Goal: Obtain resource: Obtain resource

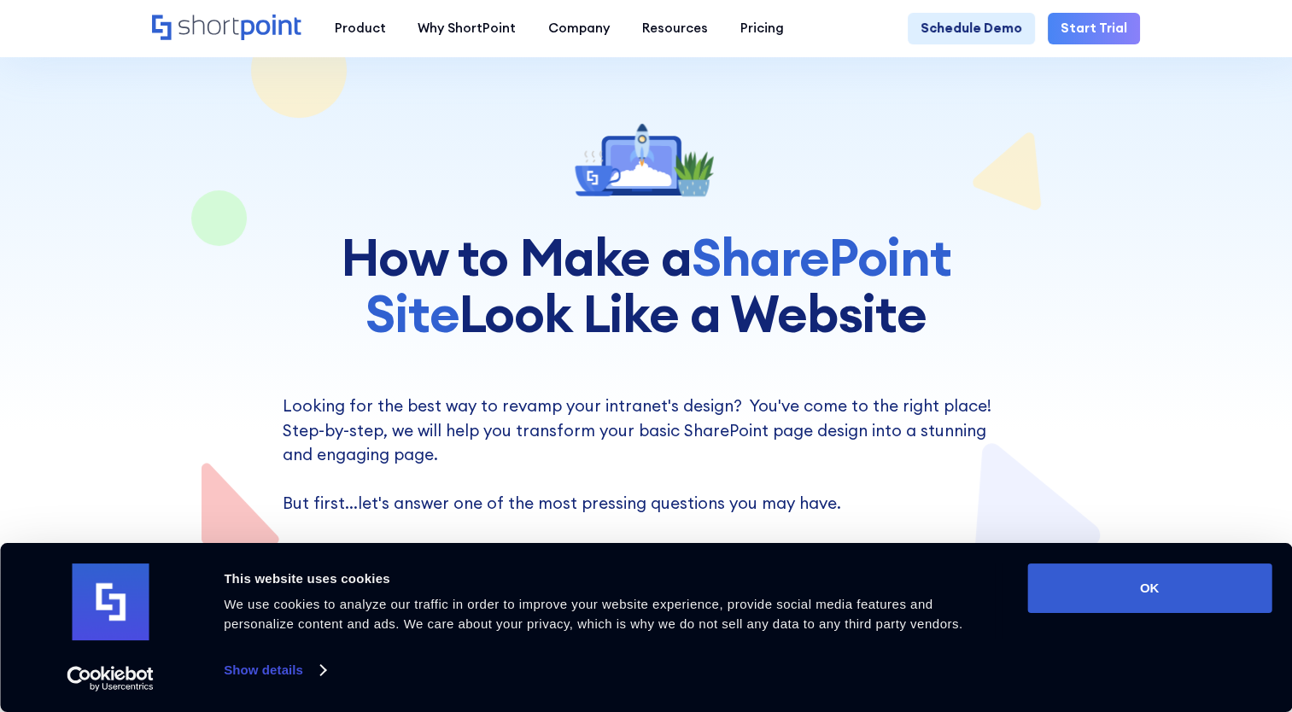
scroll to position [85, 0]
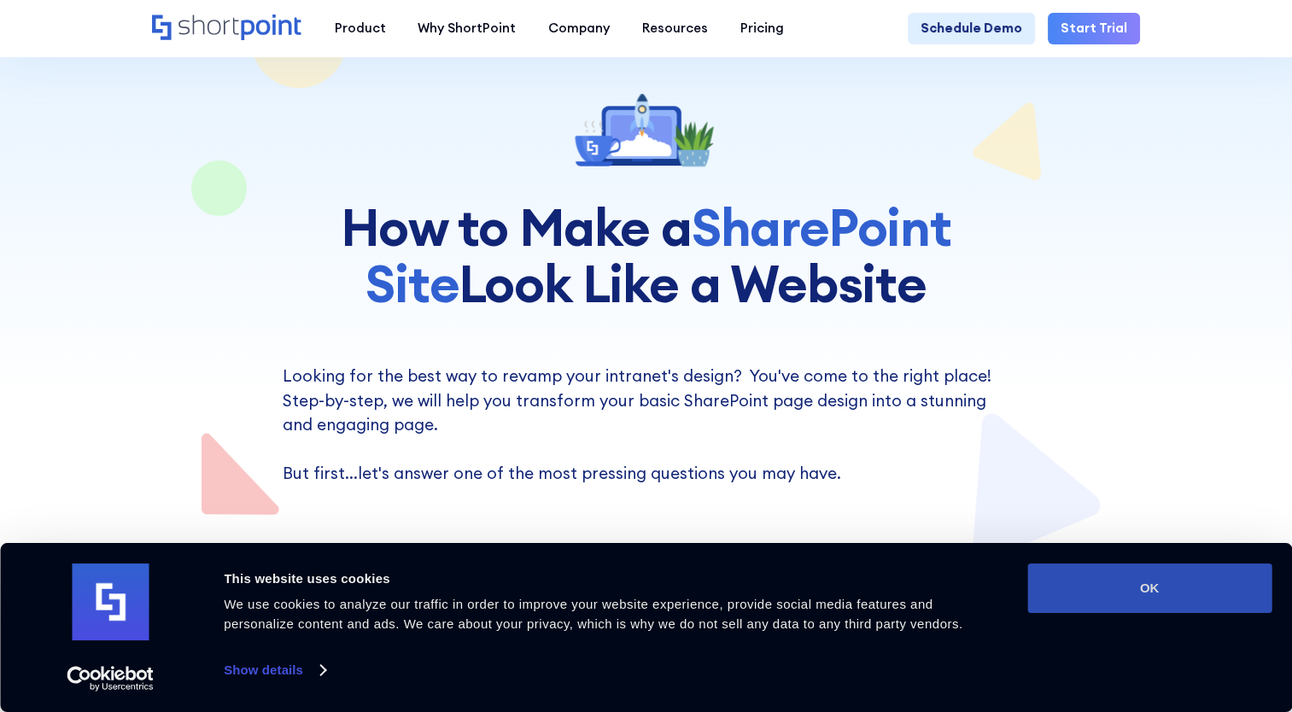
click at [1119, 572] on button "OK" at bounding box center [1149, 589] width 244 height 50
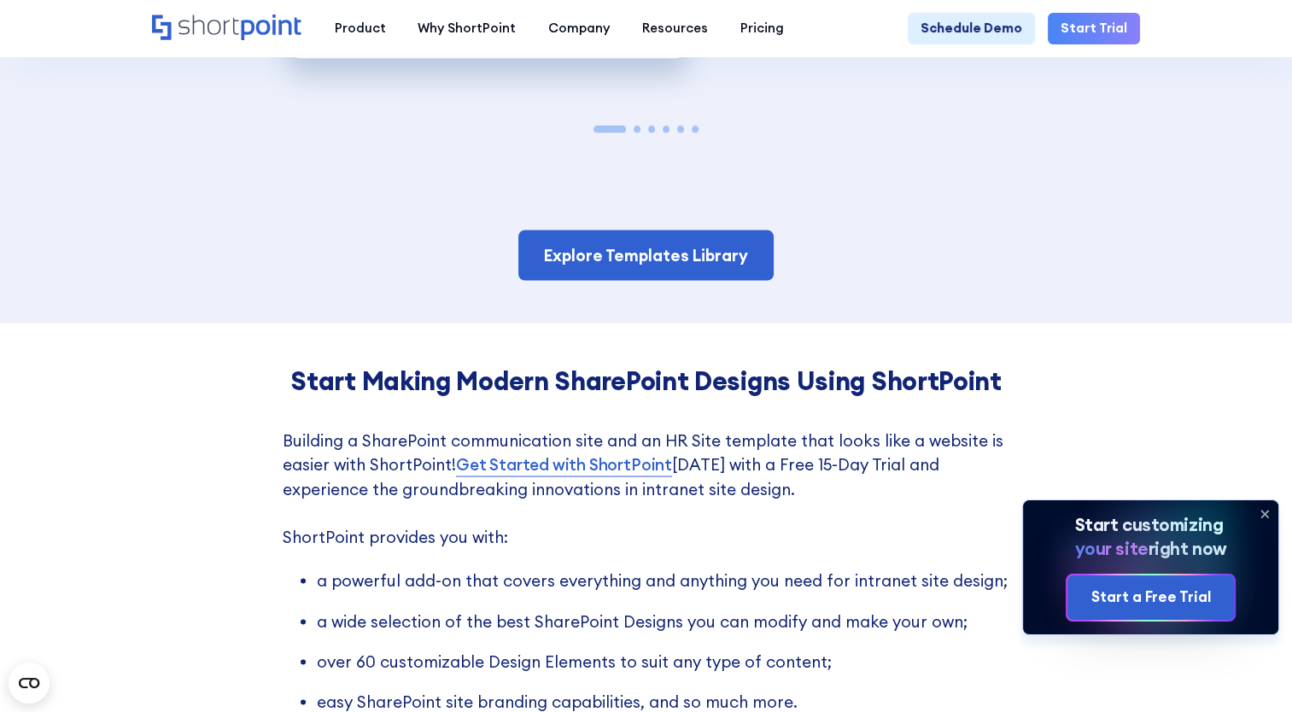
scroll to position [2989, 0]
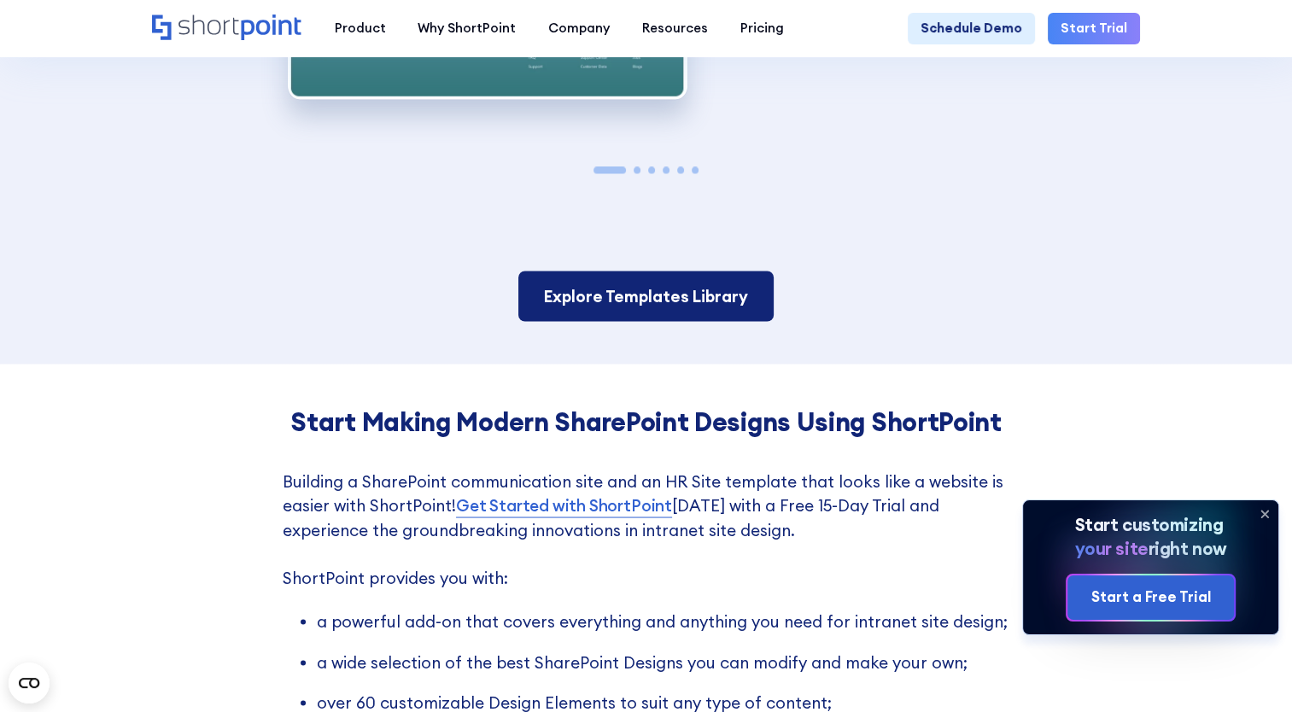
click at [617, 289] on link "Explore Templates Library" at bounding box center [646, 296] width 256 height 50
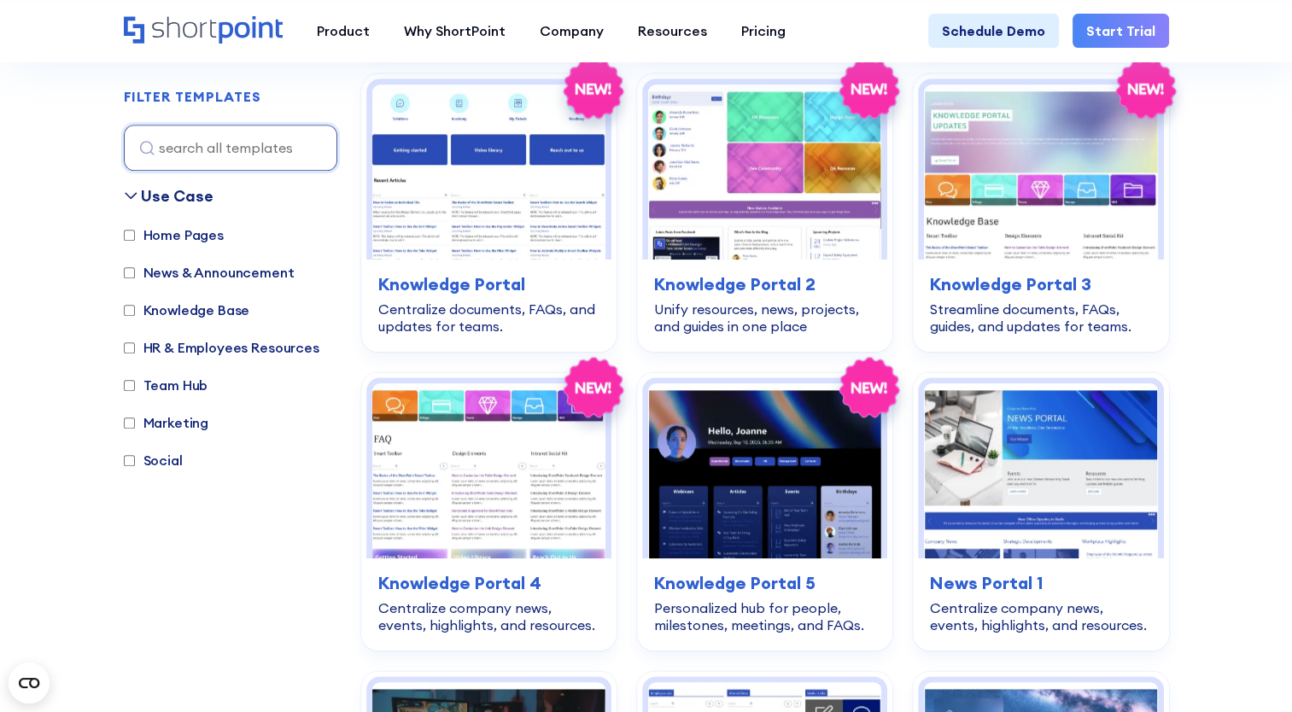
scroll to position [1623, 0]
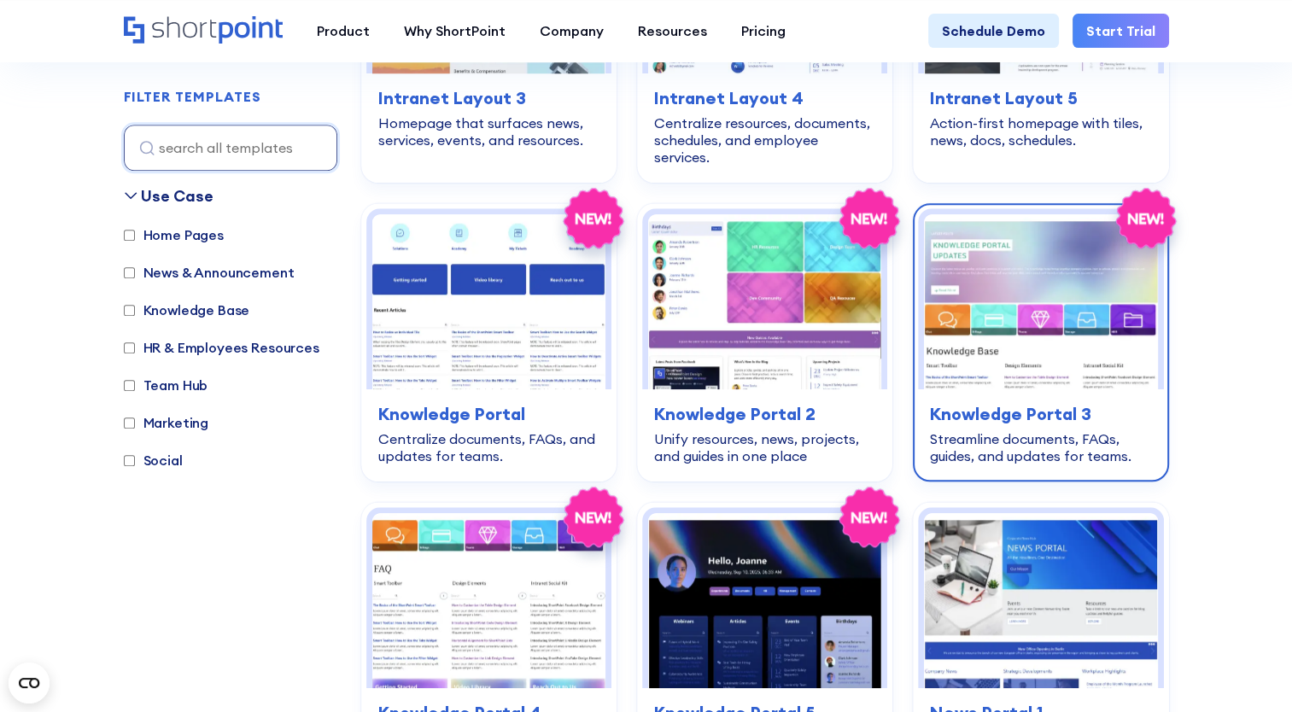
click at [1073, 263] on img at bounding box center [1040, 301] width 233 height 175
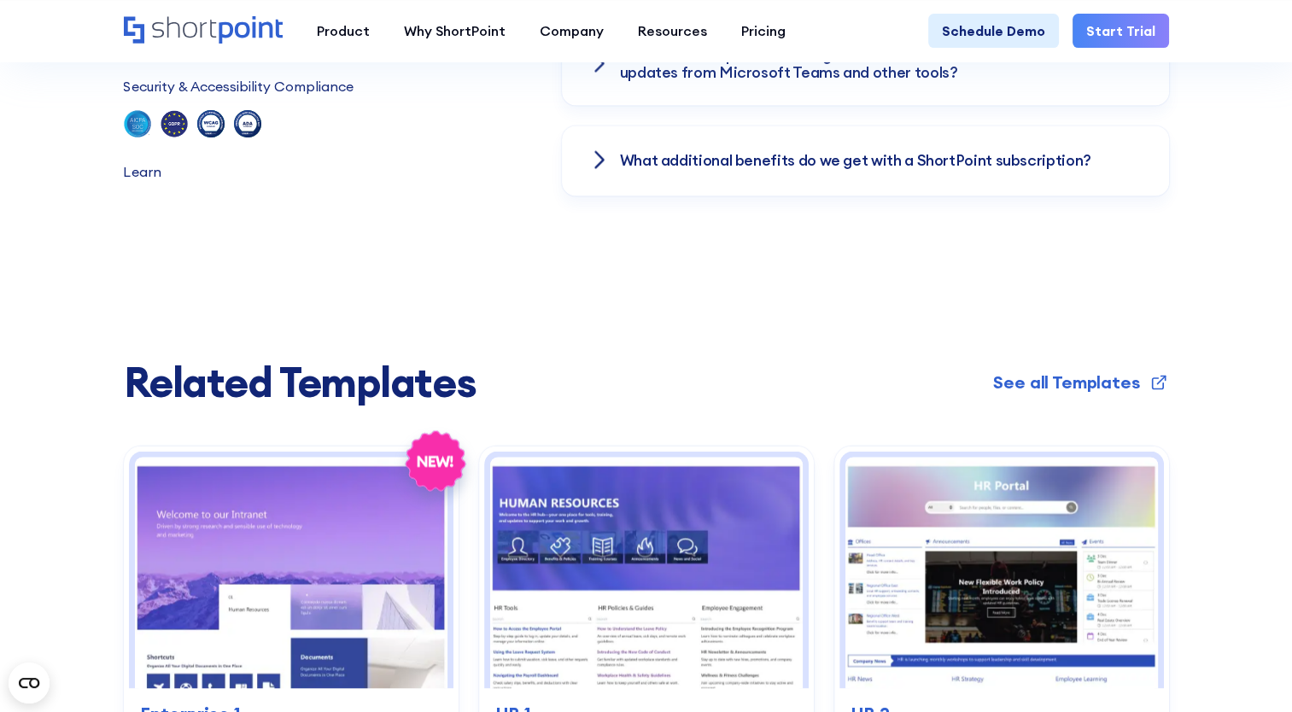
scroll to position [2989, 0]
